Goal: Task Accomplishment & Management: Manage account settings

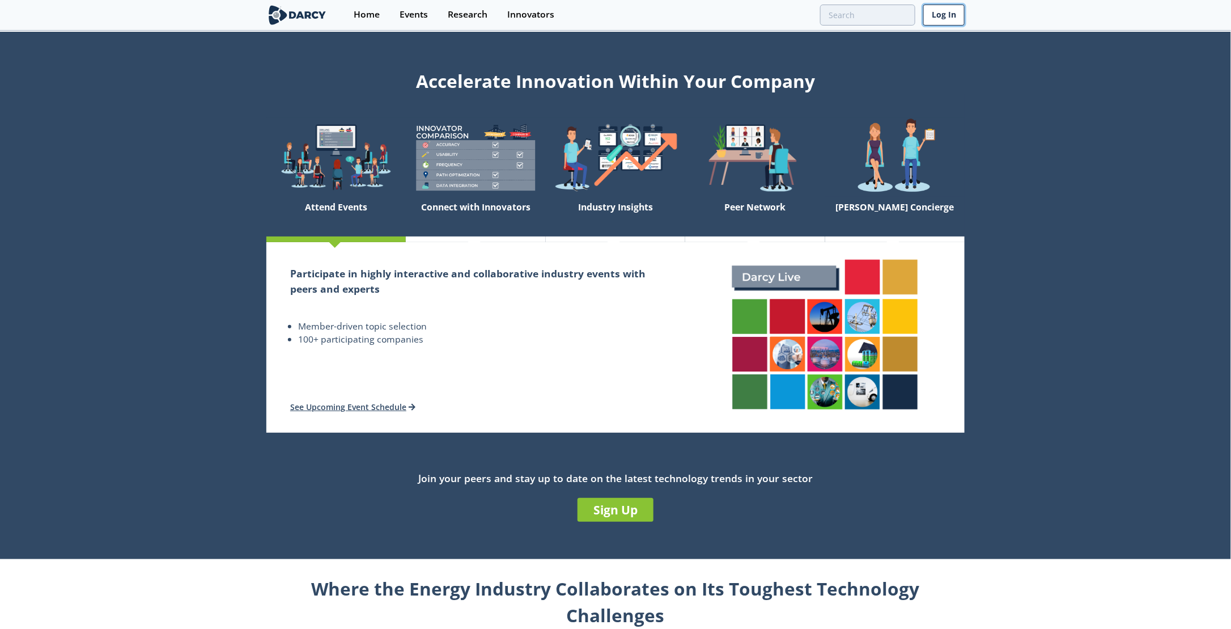
click at [941, 22] on link "Log In" at bounding box center [943, 15] width 41 height 21
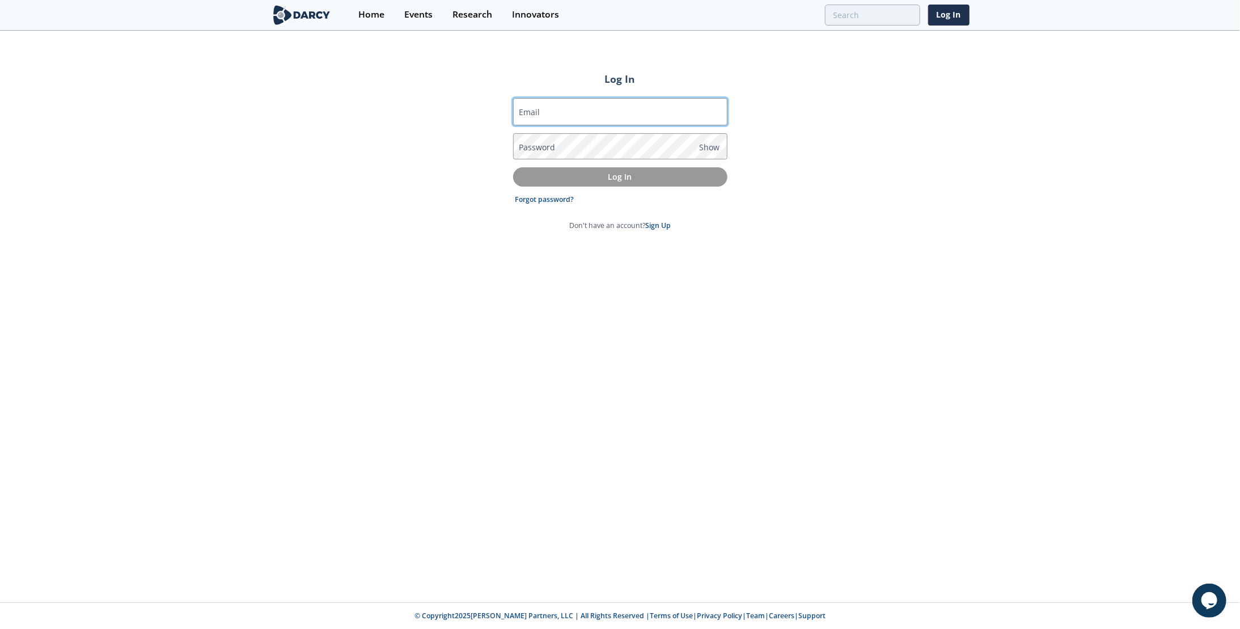
click at [542, 108] on input "Email" at bounding box center [620, 111] width 214 height 27
type input "[PERSON_NAME][EMAIL_ADDRESS][PERSON_NAME][DOMAIN_NAME]"
click at [556, 202] on link "Forgot password?" at bounding box center [544, 199] width 59 height 10
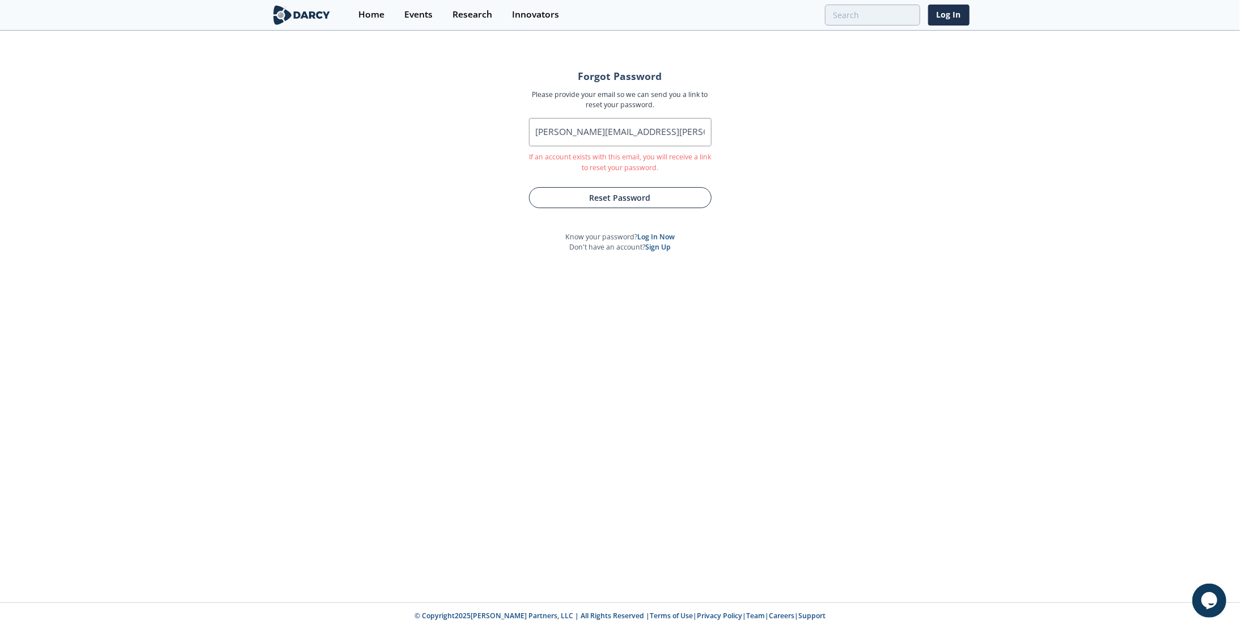
click at [613, 197] on button "Reset Password" at bounding box center [620, 197] width 183 height 21
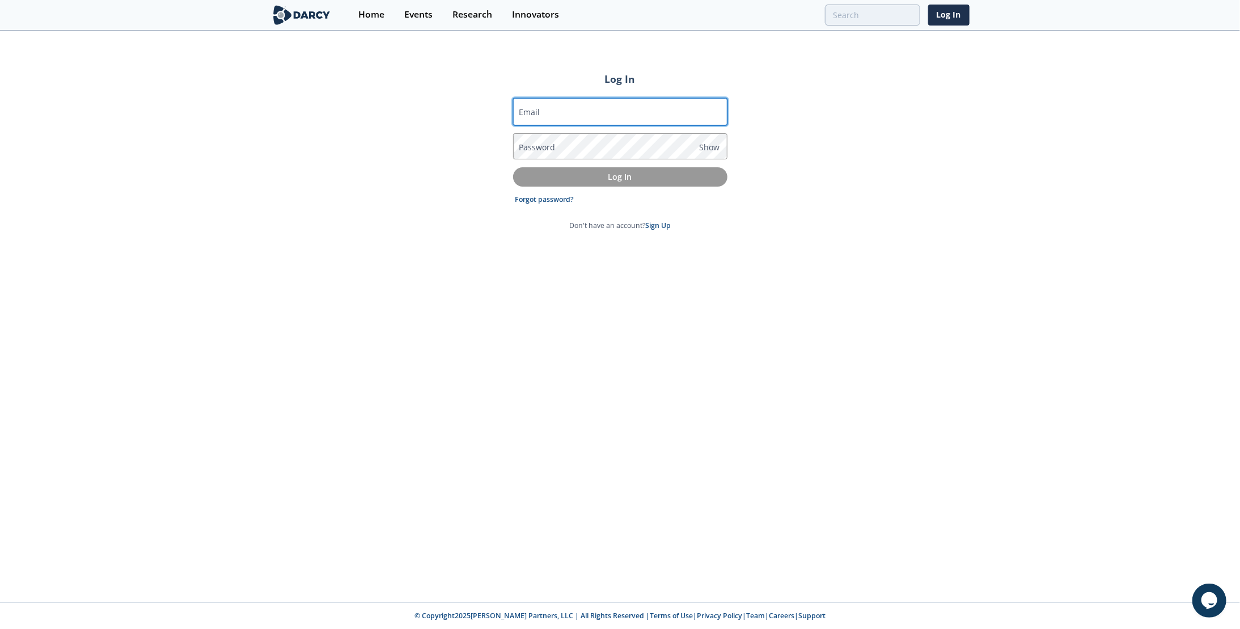
click at [658, 118] on input "Email" at bounding box center [620, 111] width 214 height 27
